Goal: Information Seeking & Learning: Find specific page/section

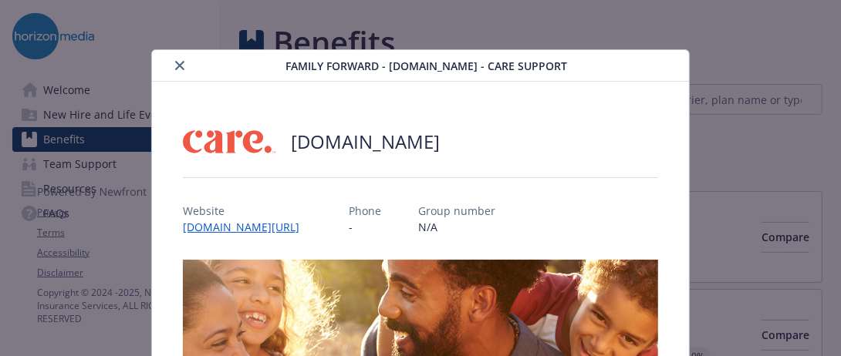
scroll to position [46, 0]
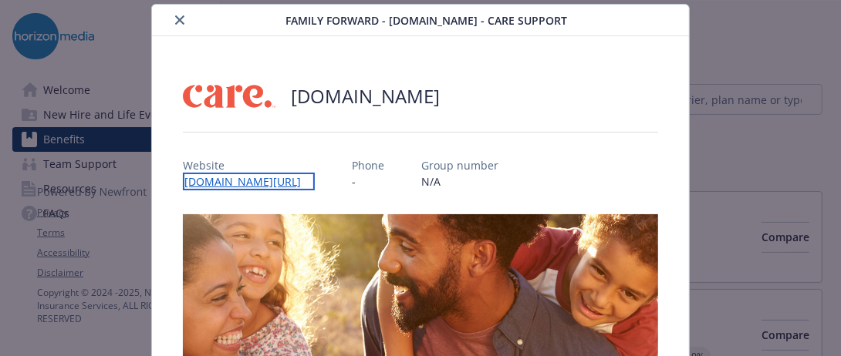
click at [275, 177] on link "[DOMAIN_NAME][URL]" at bounding box center [249, 182] width 132 height 18
